Goal: Find specific page/section: Find specific page/section

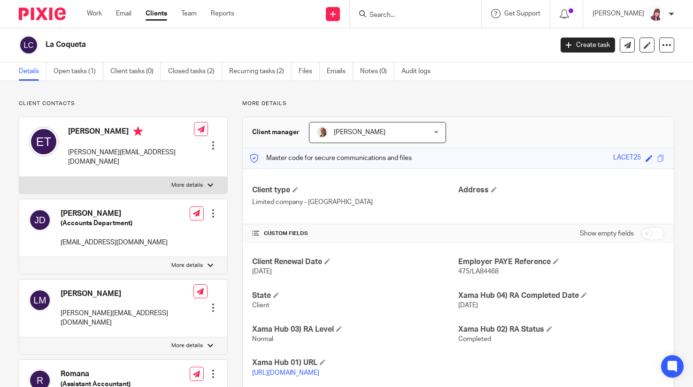
click at [390, 19] on input "Search" at bounding box center [410, 15] width 84 height 8
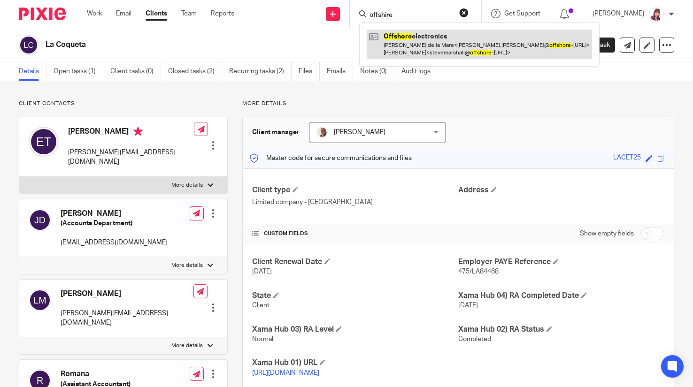
type input "offshire"
click at [444, 41] on link at bounding box center [479, 44] width 225 height 29
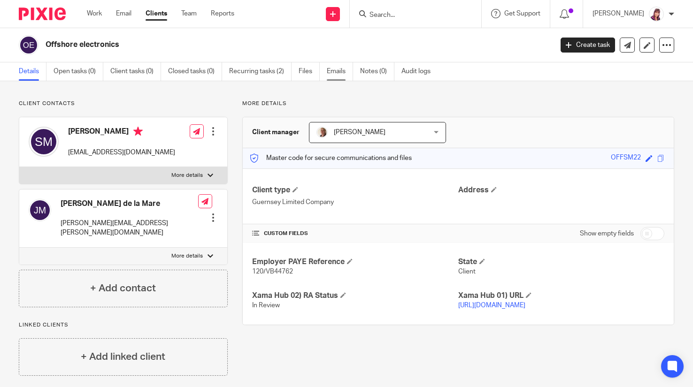
click at [338, 68] on link "Emails" at bounding box center [340, 71] width 26 height 18
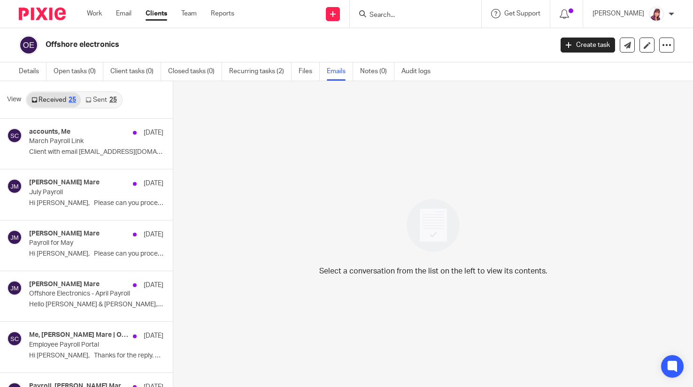
click at [103, 101] on link "Sent 25" at bounding box center [101, 99] width 40 height 15
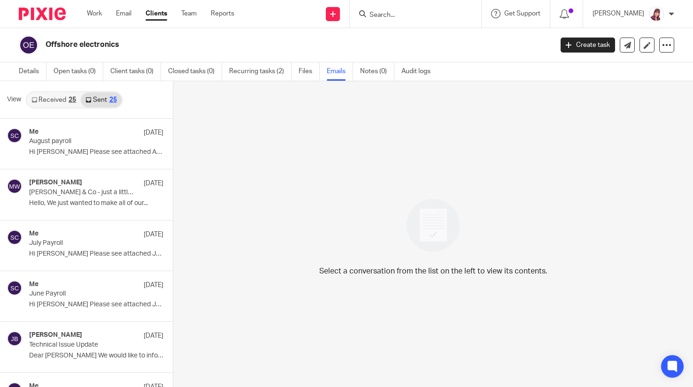
scroll to position [1, 0]
